Goal: Information Seeking & Learning: Find specific fact

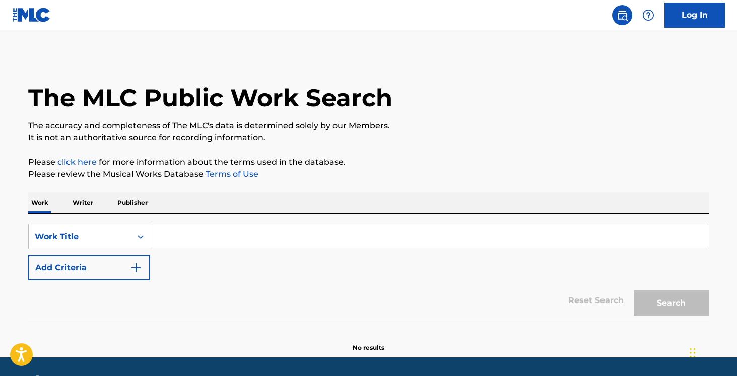
click at [187, 240] on input "Search Form" at bounding box center [429, 237] width 559 height 24
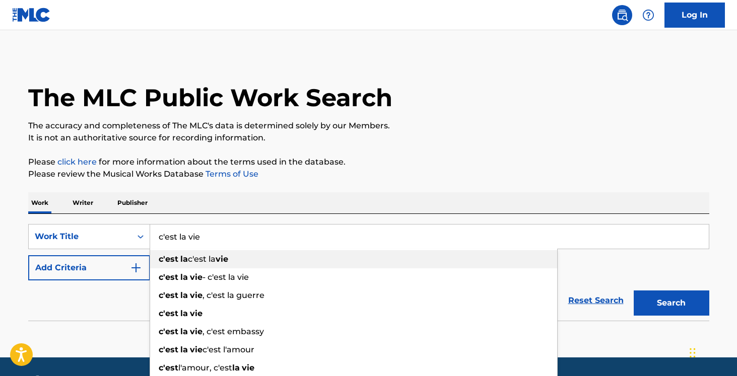
click at [182, 255] on strong "la" at bounding box center [184, 259] width 8 height 10
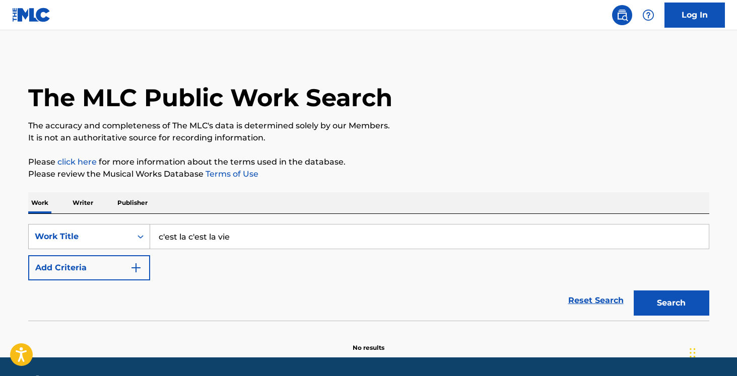
drag, startPoint x: 188, startPoint y: 236, endPoint x: 87, endPoint y: 225, distance: 101.9
click at [88, 225] on div "SearchWithCriteriacce53ba4-a705-4bf3-889c-5ad450ed22dd Work Title c'est la c'es…" at bounding box center [368, 236] width 681 height 25
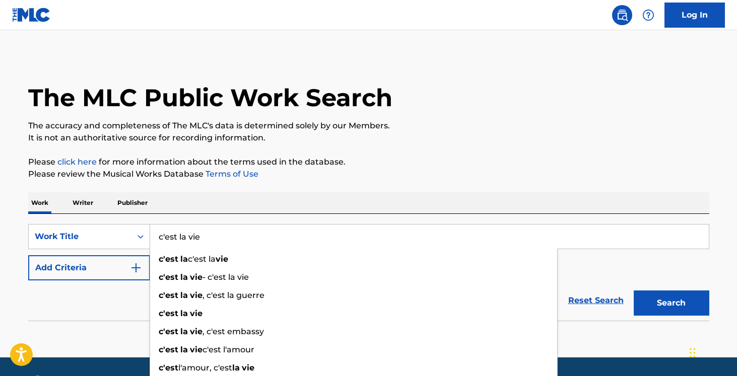
type input "c'est la vie"
click at [140, 271] on img "Search Form" at bounding box center [136, 268] width 12 height 12
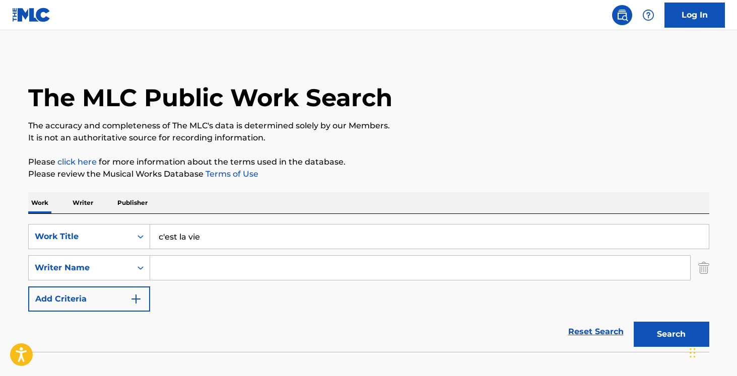
click at [215, 263] on input "Search Form" at bounding box center [420, 268] width 540 height 24
type input "[PERSON_NAME]"
click at [634, 322] on button "Search" at bounding box center [672, 334] width 76 height 25
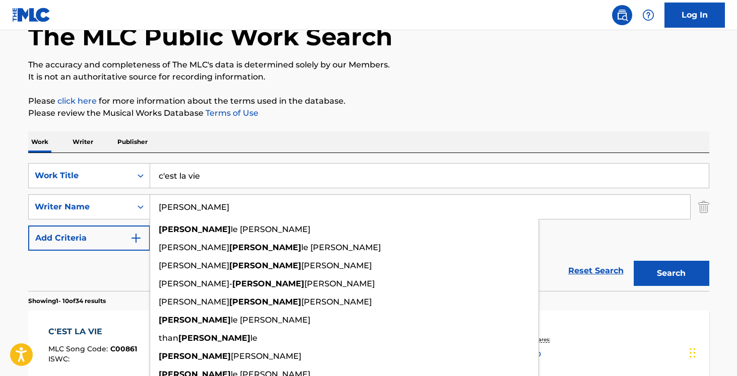
click at [120, 274] on div "Reset Search Search" at bounding box center [368, 271] width 681 height 40
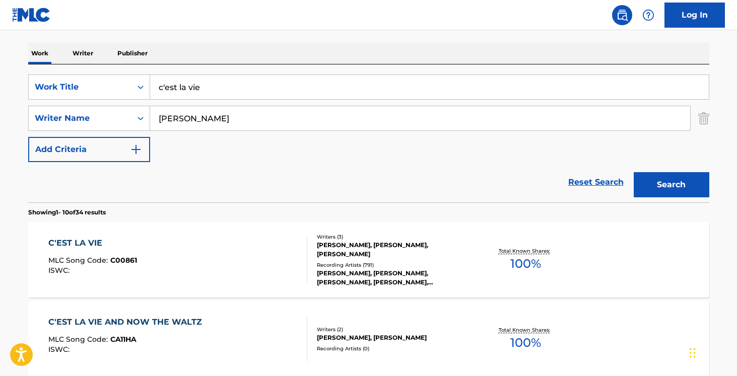
scroll to position [155, 0]
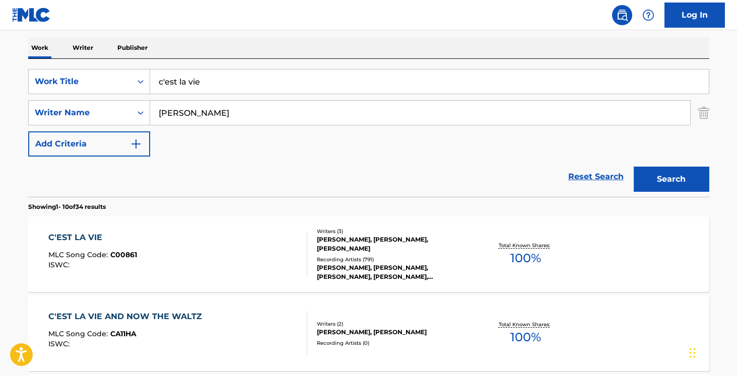
click at [209, 270] on div "C'EST LA VIE MLC Song Code : C00861 ISWC :" at bounding box center [177, 254] width 259 height 45
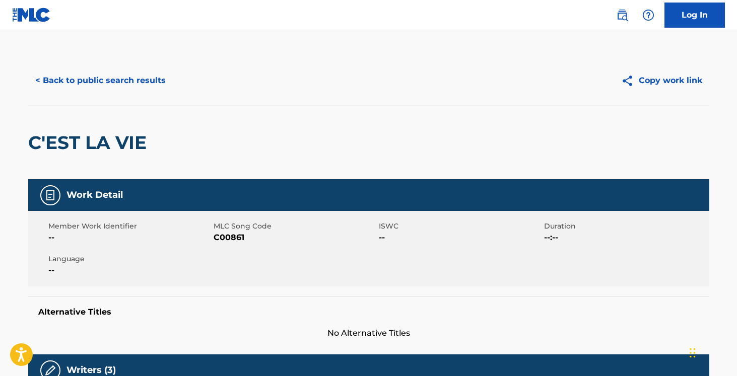
click at [370, 187] on div "Work Detail" at bounding box center [368, 195] width 681 height 32
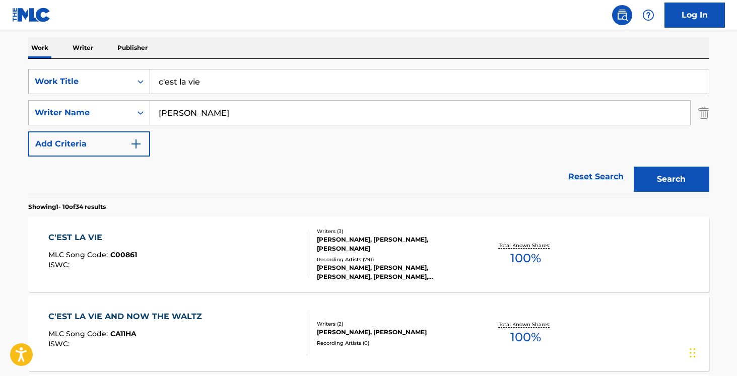
drag, startPoint x: 209, startPoint y: 81, endPoint x: 147, endPoint y: 80, distance: 61.5
click at [205, 81] on input "c'est la vie" at bounding box center [429, 82] width 559 height 24
drag, startPoint x: 266, startPoint y: 75, endPoint x: 143, endPoint y: 44, distance: 126.7
drag, startPoint x: 271, startPoint y: 79, endPoint x: 151, endPoint y: 50, distance: 123.3
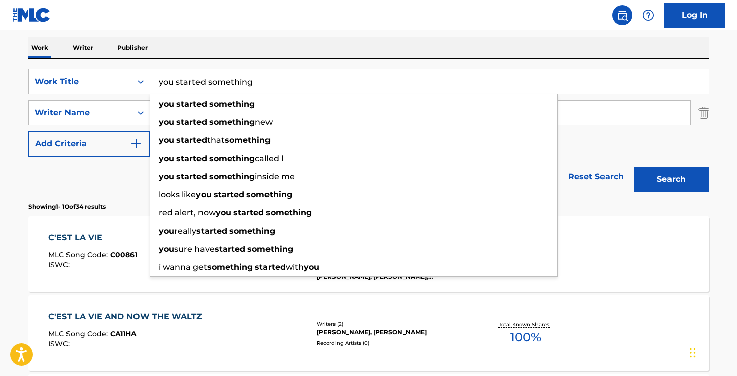
type input "you started something"
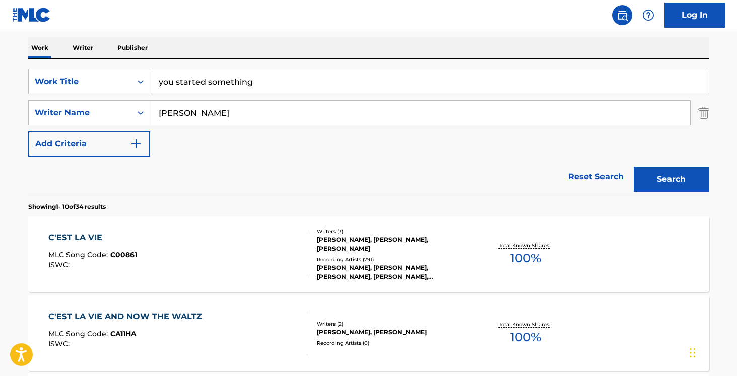
click at [197, 54] on div "Work Writer Publisher" at bounding box center [368, 47] width 681 height 21
drag, startPoint x: 187, startPoint y: 116, endPoint x: 91, endPoint y: 98, distance: 98.0
click at [95, 98] on div "SearchWithCriteriacce53ba4-a705-4bf3-889c-5ad450ed22dd Work Title you started s…" at bounding box center [368, 113] width 681 height 88
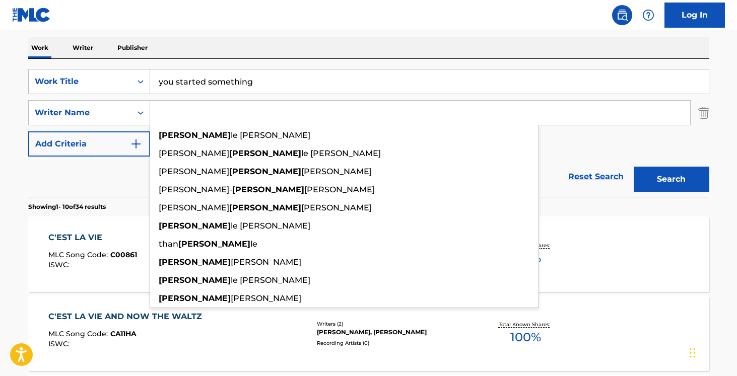
click at [634, 167] on button "Search" at bounding box center [672, 179] width 76 height 25
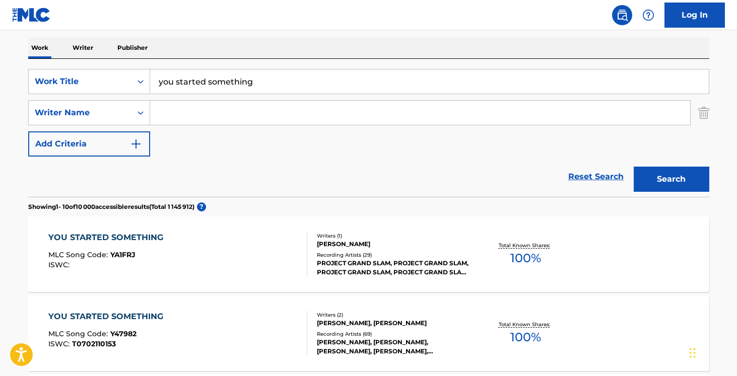
click at [138, 143] on img "Search Form" at bounding box center [136, 144] width 12 height 12
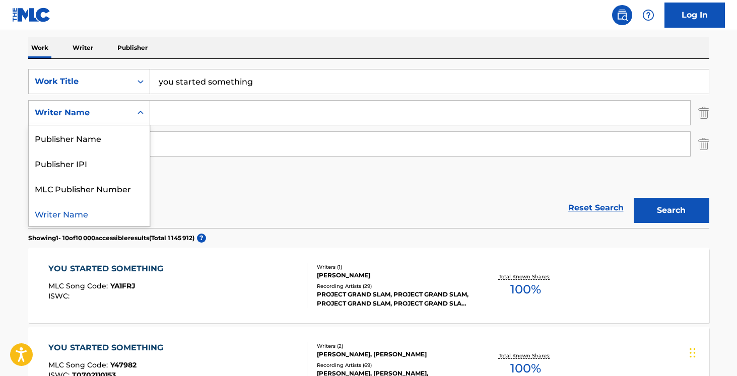
click at [143, 116] on icon "Search Form" at bounding box center [141, 113] width 10 height 10
click at [237, 196] on div "Reset Search Search" at bounding box center [368, 208] width 681 height 40
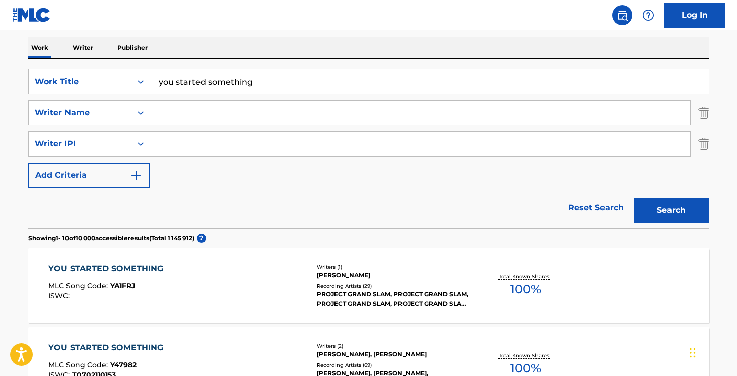
click at [184, 115] on input "Search Form" at bounding box center [420, 113] width 540 height 24
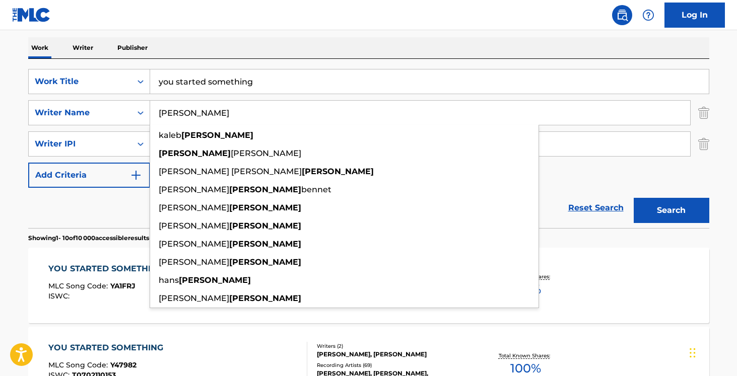
type input "[PERSON_NAME]"
click at [634, 198] on button "Search" at bounding box center [672, 210] width 76 height 25
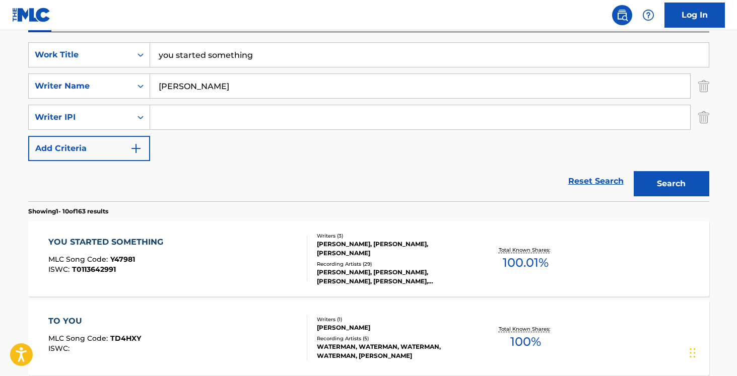
scroll to position [183, 0]
click at [370, 252] on div "[PERSON_NAME], [PERSON_NAME], [PERSON_NAME]" at bounding box center [393, 248] width 152 height 18
